Goal: Task Accomplishment & Management: Manage account settings

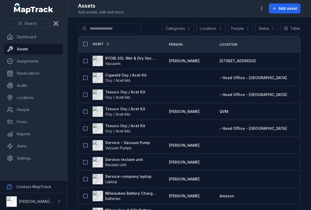
click at [118, 59] on strong "RYOBI 20L Wet & Dry Vacuum Cleaner" at bounding box center [130, 58] width 51 height 5
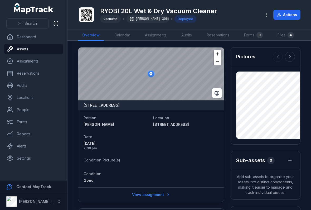
click at [262, 13] on button "button" at bounding box center [266, 15] width 10 height 10
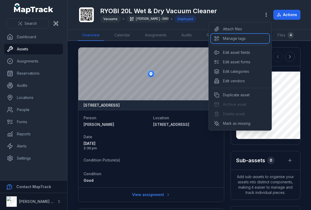
click at [230, 40] on div "Manage tags" at bounding box center [240, 38] width 58 height 9
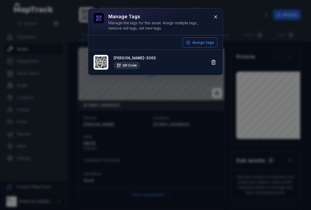
click at [186, 39] on button "Assign tags" at bounding box center [200, 42] width 35 height 10
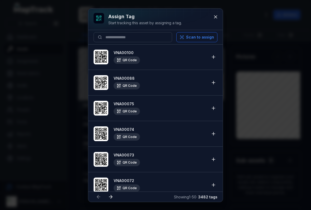
click at [197, 34] on button "Scan to assign" at bounding box center [196, 37] width 41 height 10
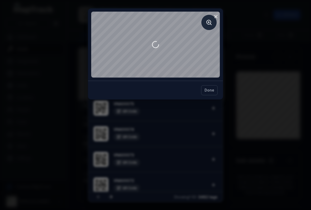
click at [216, 10] on div at bounding box center [155, 44] width 135 height 72
click at [214, 15] on icon at bounding box center [215, 16] width 5 height 5
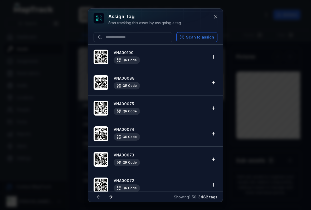
click at [216, 14] on icon at bounding box center [215, 16] width 5 height 5
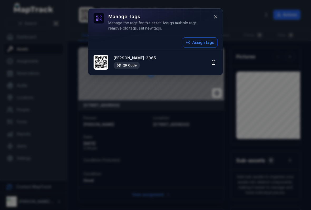
click at [213, 17] on icon at bounding box center [215, 16] width 5 height 5
